Goal: Task Accomplishment & Management: Manage account settings

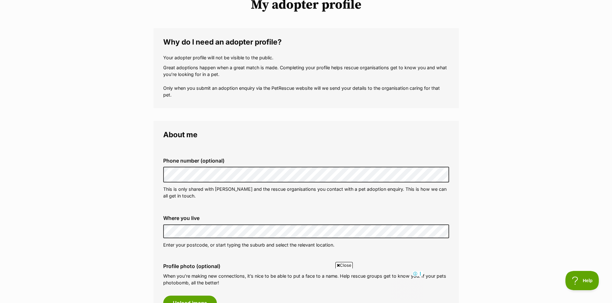
click at [324, 207] on fieldset "Phone number (optional) This is only shared with PetRescue and the rescue organ…" at bounding box center [306, 178] width 286 height 63
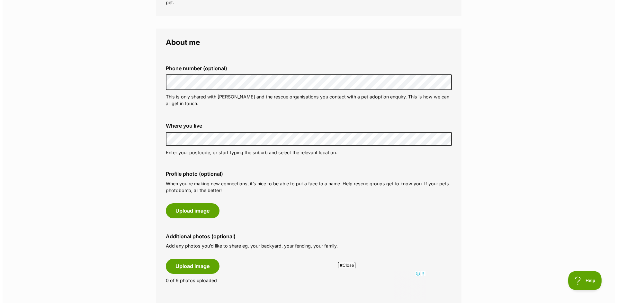
scroll to position [193, 0]
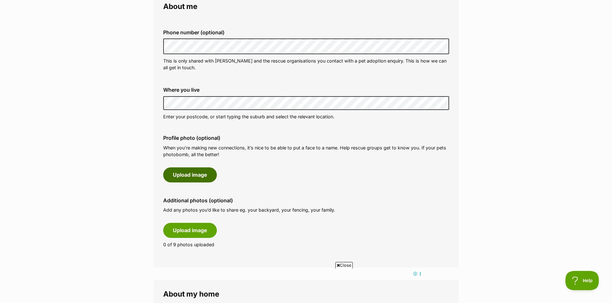
click at [188, 171] on button "Upload image" at bounding box center [190, 175] width 54 height 15
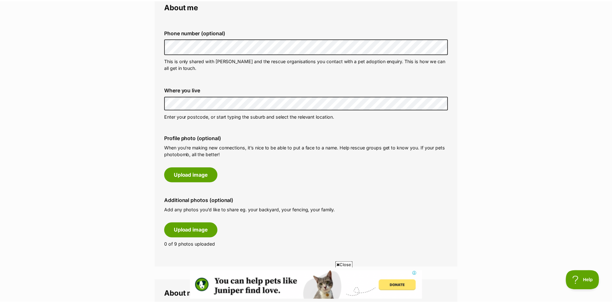
scroll to position [0, 0]
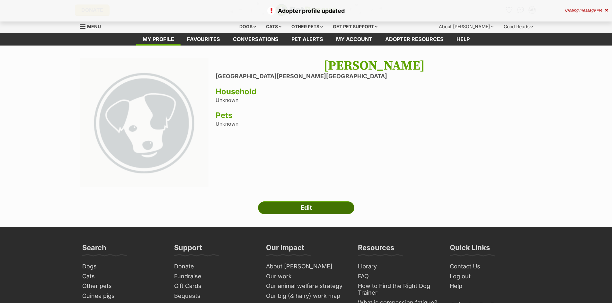
click at [303, 202] on link "Edit" at bounding box center [306, 208] width 96 height 13
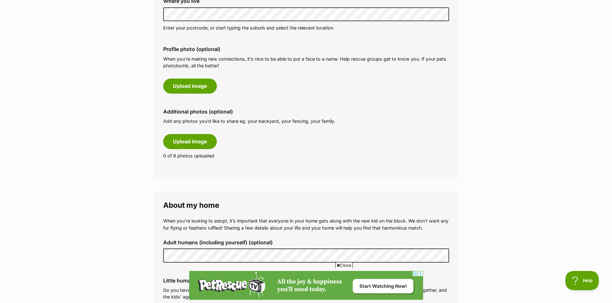
scroll to position [289, 0]
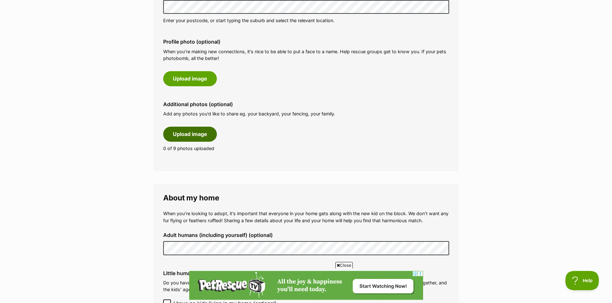
click at [192, 135] on button "Upload image" at bounding box center [190, 134] width 54 height 15
click at [202, 133] on button "Upload image" at bounding box center [190, 134] width 54 height 15
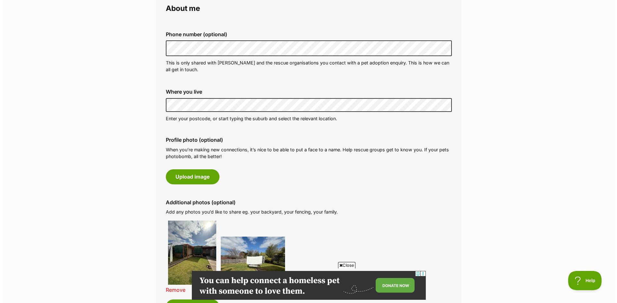
scroll to position [225, 0]
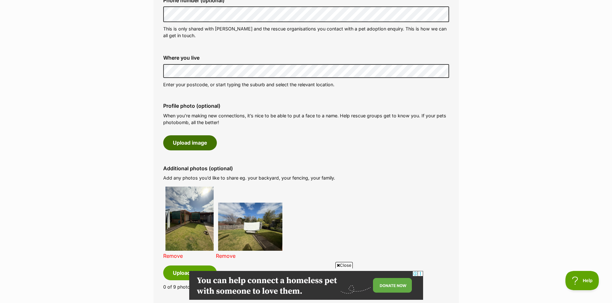
click at [191, 147] on button "Upload image" at bounding box center [190, 143] width 54 height 15
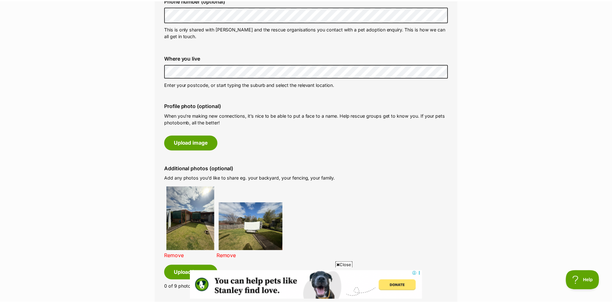
scroll to position [0, 0]
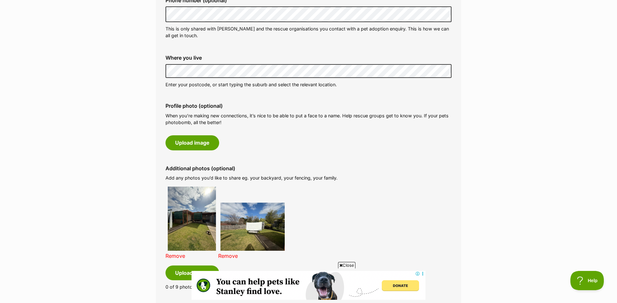
click at [348, 143] on div "Profile photo (optional) When you’re making new connections, it’s nice to be ab…" at bounding box center [308, 126] width 296 height 57
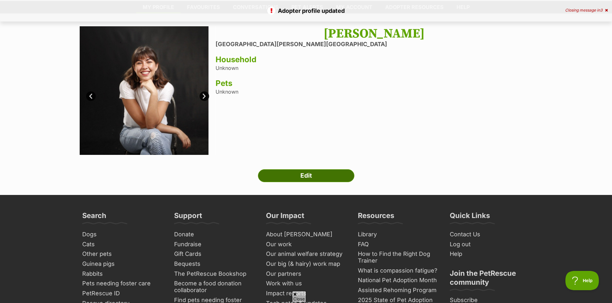
click at [299, 174] on link "Edit" at bounding box center [306, 176] width 96 height 13
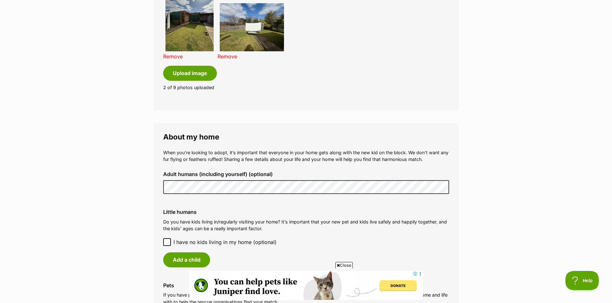
scroll to position [514, 0]
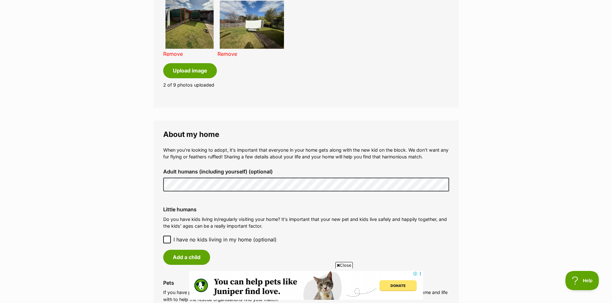
click at [115, 167] on main "My adopter profile Why do I need an adopter profile? Your adopter profile will …" at bounding box center [306, 75] width 612 height 1087
click at [255, 148] on p "When you’re looking to adopt, it’s important that everyone in your home gets al…" at bounding box center [306, 154] width 286 height 14
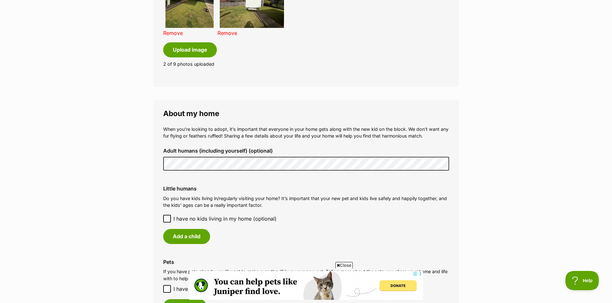
scroll to position [546, 0]
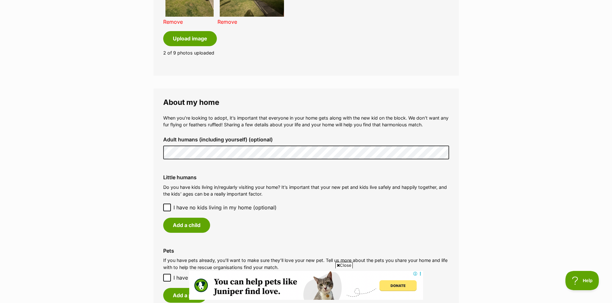
click at [167, 206] on icon at bounding box center [167, 208] width 4 height 4
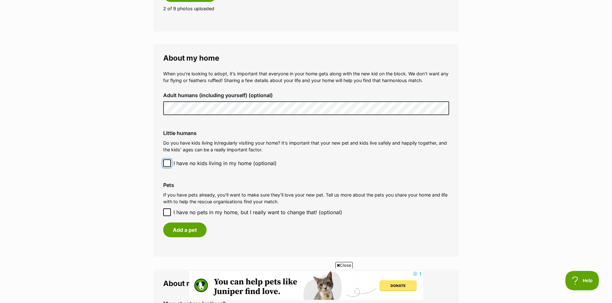
scroll to position [642, 0]
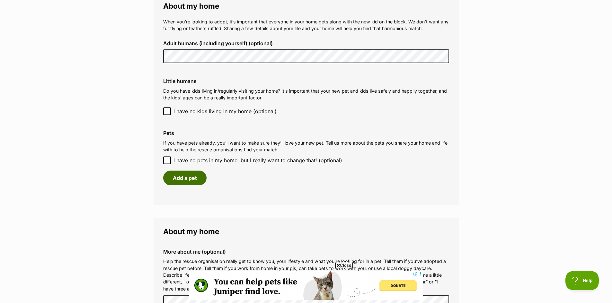
click at [180, 172] on button "Add a pet" at bounding box center [184, 178] width 43 height 15
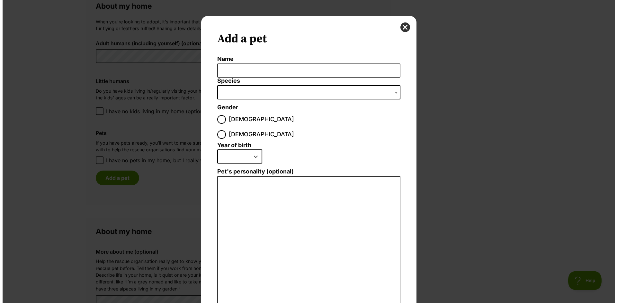
scroll to position [0, 0]
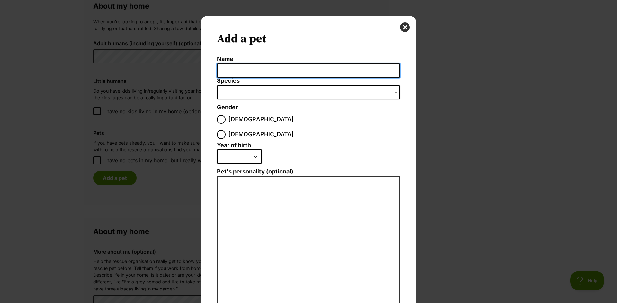
click at [246, 69] on input "Name" at bounding box center [308, 71] width 183 height 14
type input "Luna"
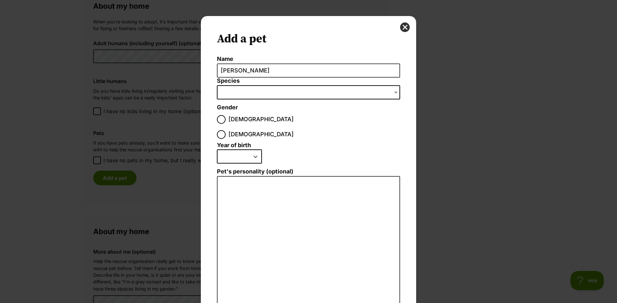
click at [229, 93] on span "Dialog Window - Close (Press escape to close)" at bounding box center [308, 92] width 183 height 14
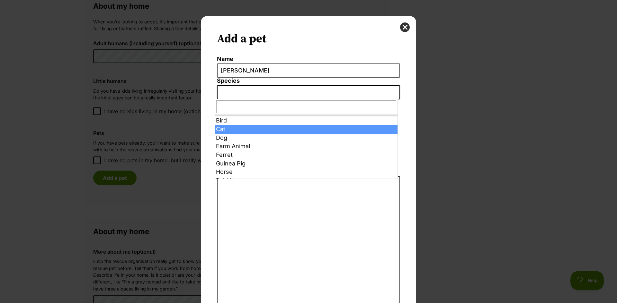
select select "2"
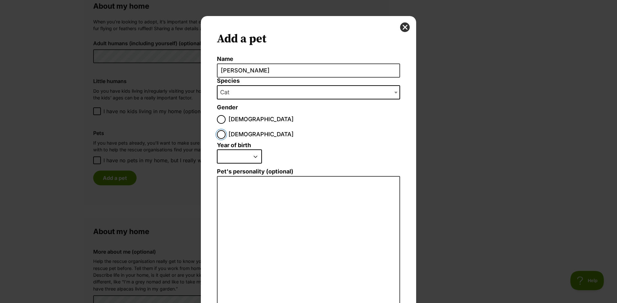
click at [225, 130] on input "Female" at bounding box center [221, 134] width 9 height 9
radio input "true"
click at [230, 150] on select "2025 2024 2023 2022 2021 2020 2019 2018 2017 2016 2015 2014 2013 2012 2011 2010…" at bounding box center [239, 157] width 45 height 14
select select "2021"
click at [217, 150] on select "2025 2024 2023 2022 2021 2020 2019 2018 2017 2016 2015 2014 2013 2012 2011 2010…" at bounding box center [239, 157] width 45 height 14
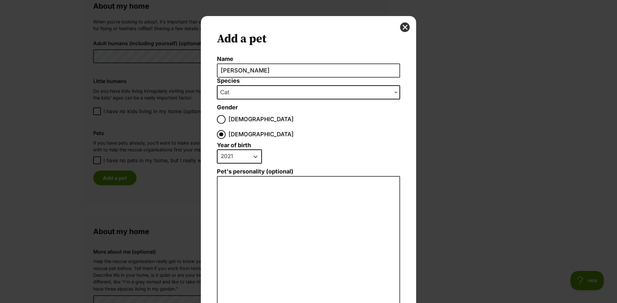
click at [306, 150] on li "2025 2024 2023 2022 2021 2020 2019 2018 2017 2016 2015 2014 2013 2012 2011 2010…" at bounding box center [307, 159] width 180 height 19
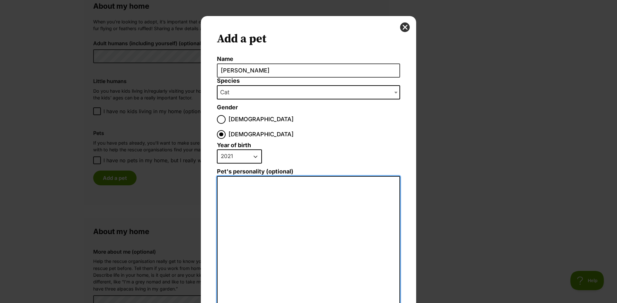
click at [265, 230] on textarea "Pet's personality (optional)" at bounding box center [308, 246] width 183 height 141
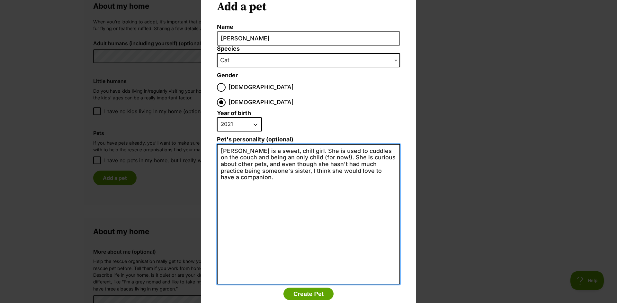
click at [266, 156] on textarea "Luna is a sweet, chill girl. She is used to cuddles on the couch and being an o…" at bounding box center [308, 214] width 183 height 141
drag, startPoint x: 314, startPoint y: 171, endPoint x: 154, endPoint y: 118, distance: 169.0
click at [153, 118] on div "Add a pet Name Luna Species Bird Cat Dog Farm Animal Ferret Guinea Pig Horse Ra…" at bounding box center [308, 151] width 617 height 303
type textarea "Luna is a sweet, chill girl. She is used to cuddles on the couch and being an o…"
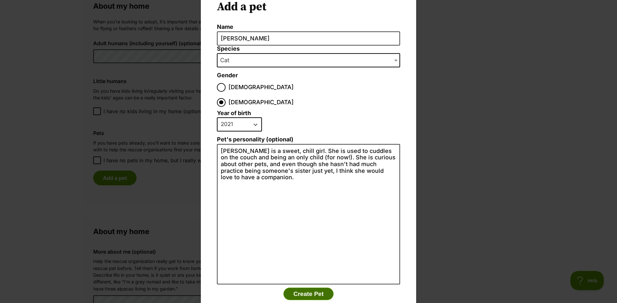
click at [308, 288] on button "Create Pet" at bounding box center [308, 294] width 50 height 13
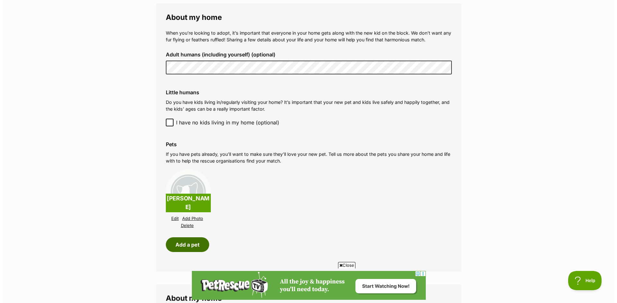
scroll to position [642, 0]
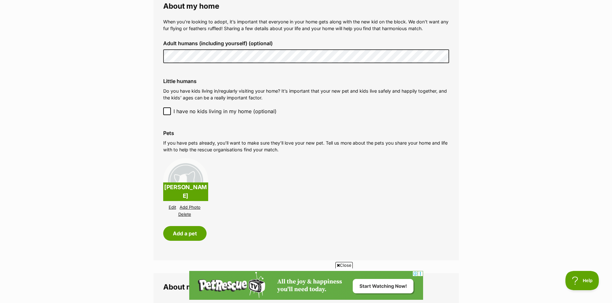
click at [189, 205] on link "Add Photo" at bounding box center [190, 207] width 21 height 5
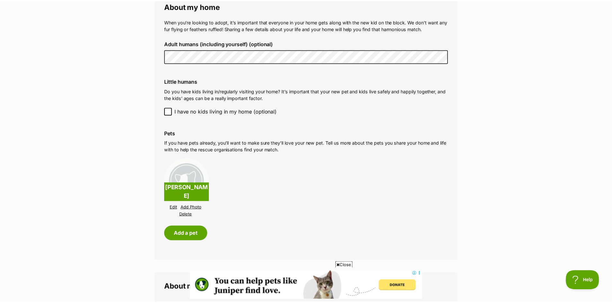
scroll to position [0, 0]
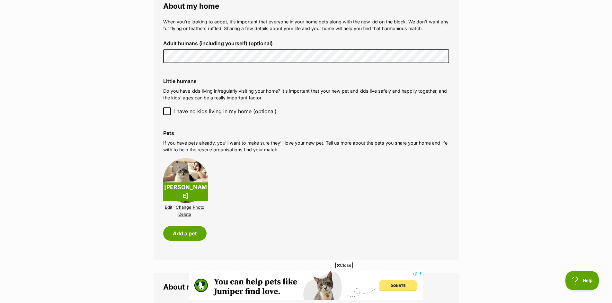
click at [268, 158] on li "Luna Edit Change Photo Delete" at bounding box center [306, 188] width 286 height 63
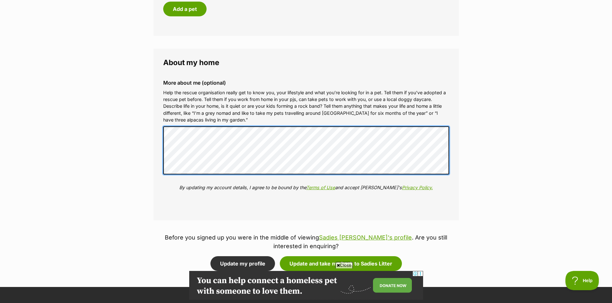
click at [154, 120] on fieldset "About my home More about me (optional) Help the rescue organisation really get …" at bounding box center [305, 135] width 305 height 172
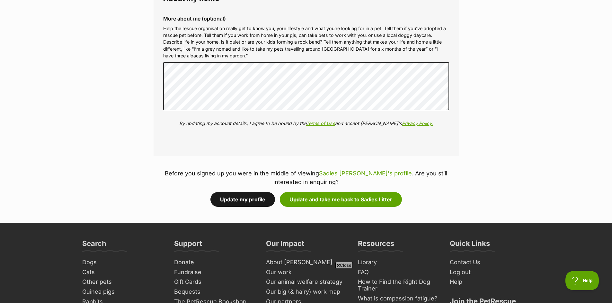
click at [246, 194] on button "Update my profile" at bounding box center [242, 199] width 65 height 15
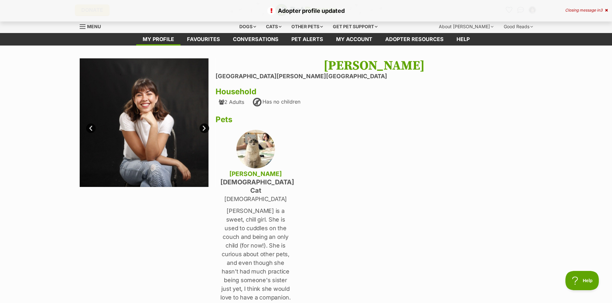
click at [208, 131] on link "Next" at bounding box center [204, 129] width 10 height 10
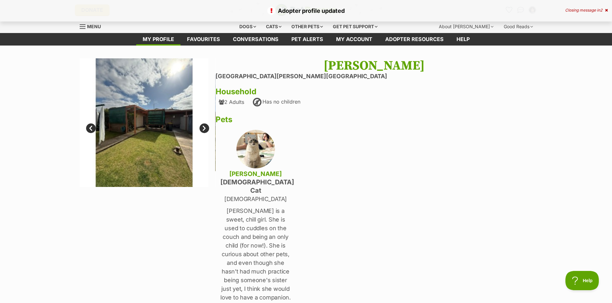
click at [204, 131] on link "Next" at bounding box center [204, 129] width 10 height 10
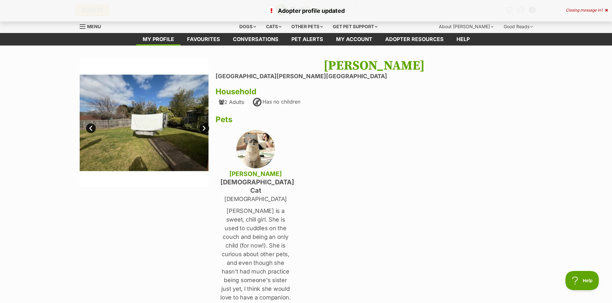
click at [204, 129] on link "Next" at bounding box center [204, 129] width 10 height 10
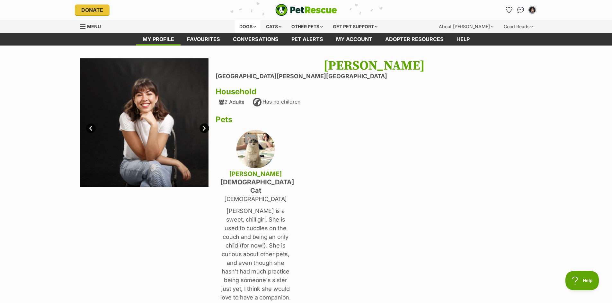
click at [245, 27] on div "Dogs" at bounding box center [248, 26] width 26 height 13
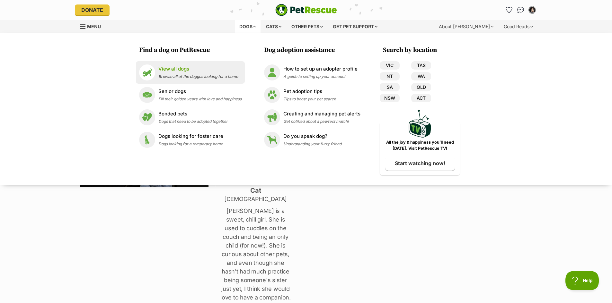
click at [190, 73] on div "View all dogs Browse all of the doggos looking for a home" at bounding box center [198, 73] width 80 height 14
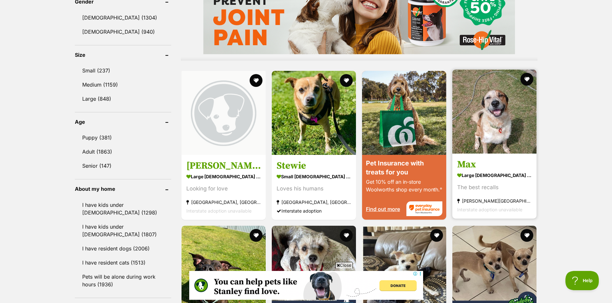
scroll to position [578, 0]
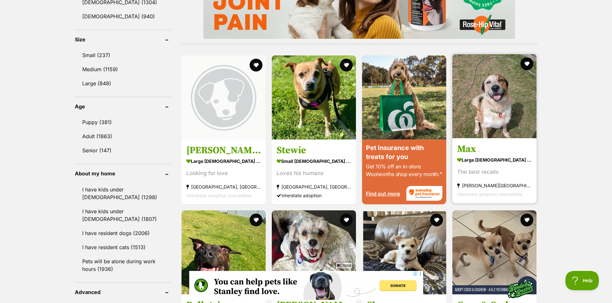
click at [535, 147] on link "Max large male Dog The best recalls Hamilton South, NSW Interstate adoption una…" at bounding box center [494, 170] width 84 height 65
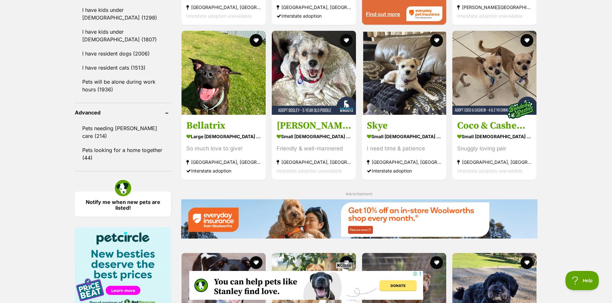
scroll to position [771, 0]
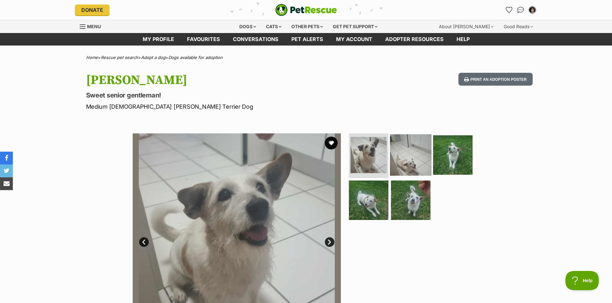
click at [408, 151] on img at bounding box center [410, 154] width 41 height 41
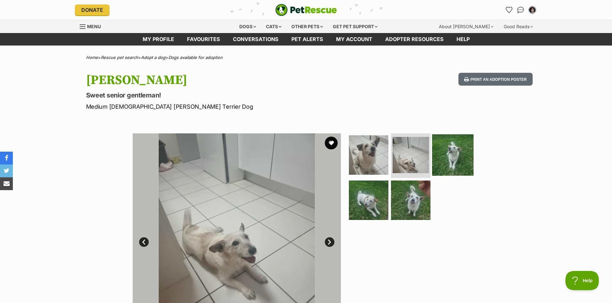
click at [449, 153] on img at bounding box center [452, 154] width 41 height 41
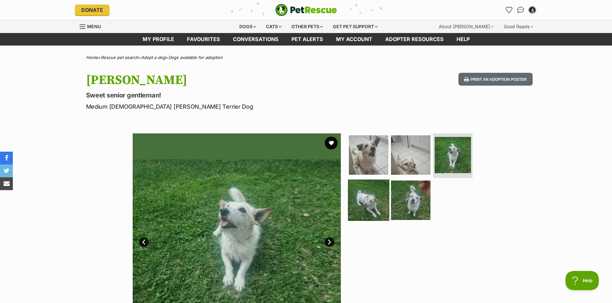
click at [374, 195] on img at bounding box center [368, 200] width 41 height 41
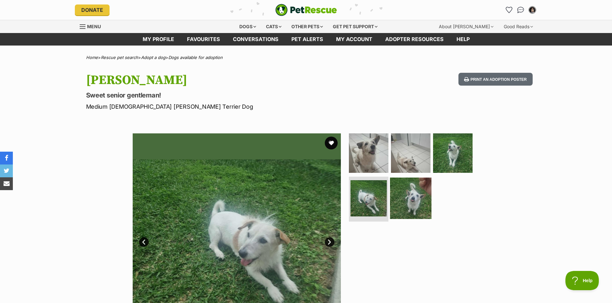
click at [413, 194] on img at bounding box center [410, 198] width 41 height 41
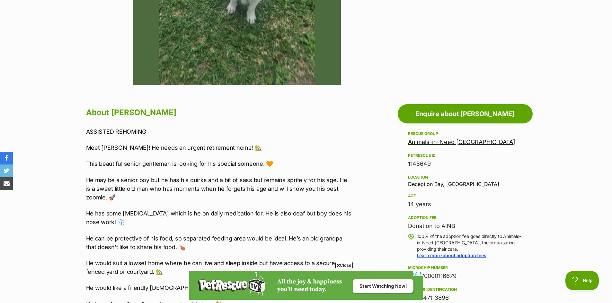
scroll to position [257, 0]
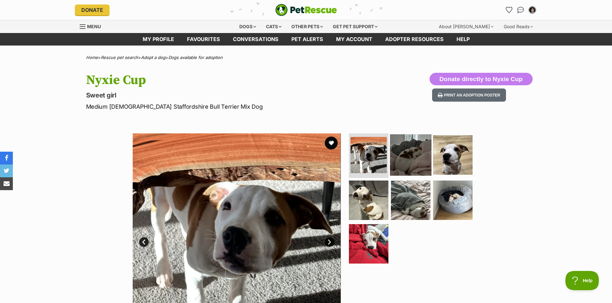
click at [416, 149] on img at bounding box center [410, 154] width 41 height 41
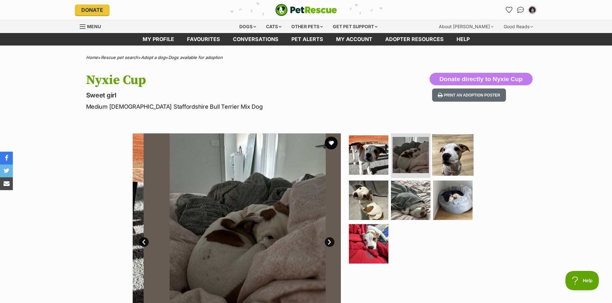
click at [454, 154] on img at bounding box center [452, 154] width 41 height 41
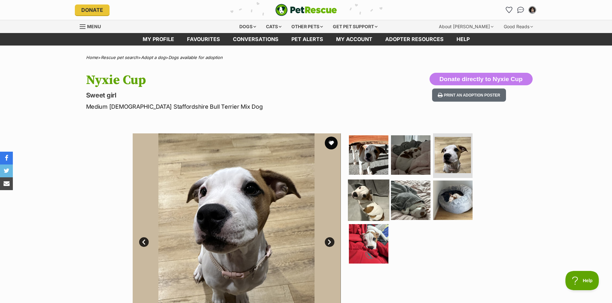
click at [373, 189] on img at bounding box center [368, 200] width 41 height 41
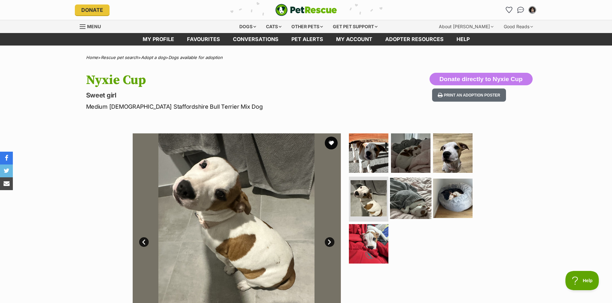
click at [415, 193] on img at bounding box center [410, 198] width 41 height 41
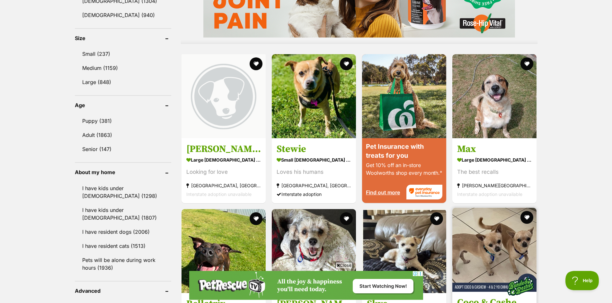
scroll to position [674, 0]
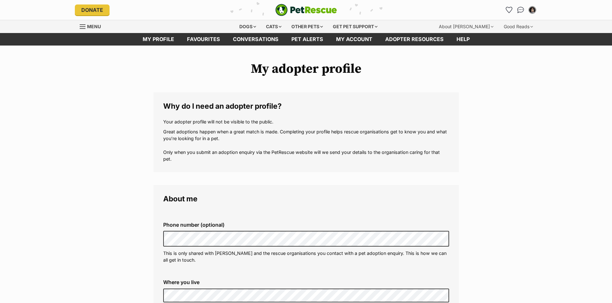
scroll to position [939, 0]
